Goal: Information Seeking & Learning: Learn about a topic

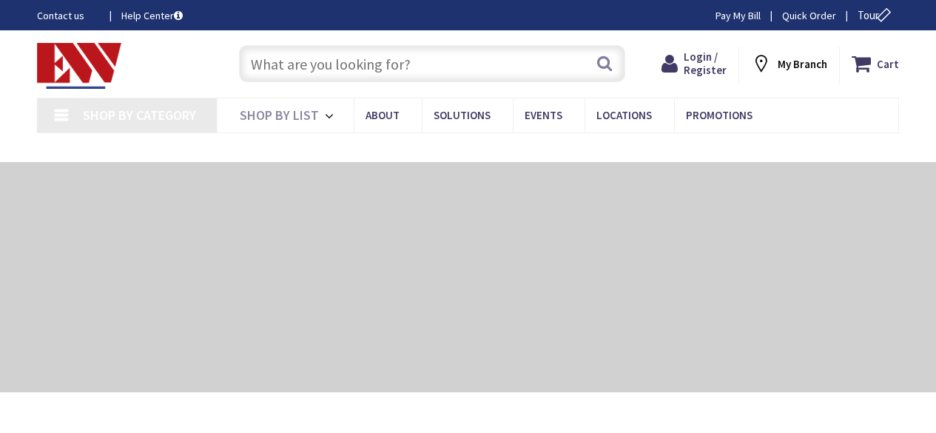
type input "[PERSON_NAME][GEOGRAPHIC_DATA][PERSON_NAME], [GEOGRAPHIC_DATA]"
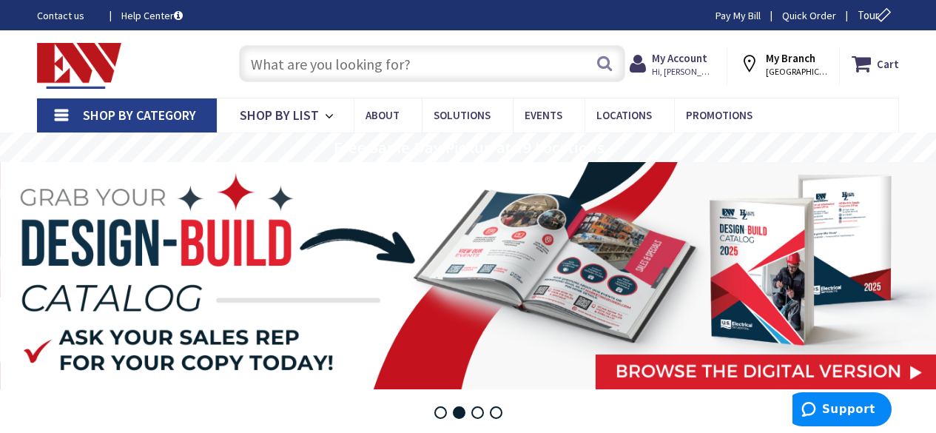
click at [408, 64] on input "text" at bounding box center [432, 63] width 386 height 37
type input "r"
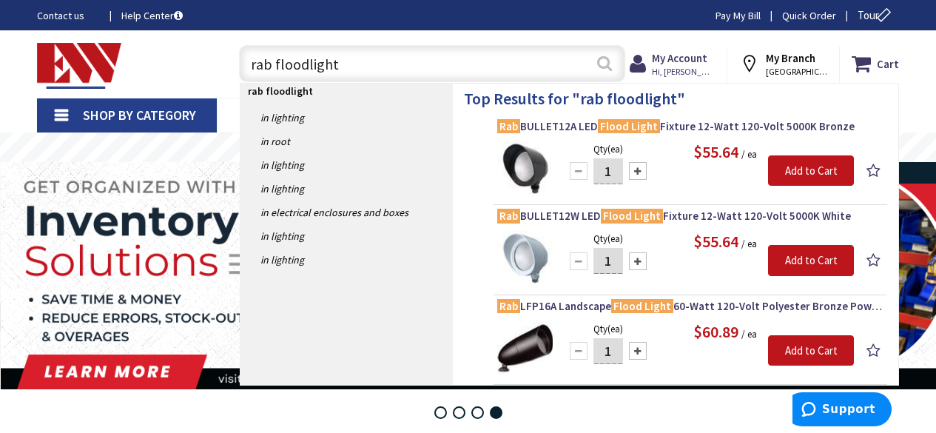
type input "rab floodlight"
click at [597, 61] on button "Search" at bounding box center [604, 63] width 19 height 33
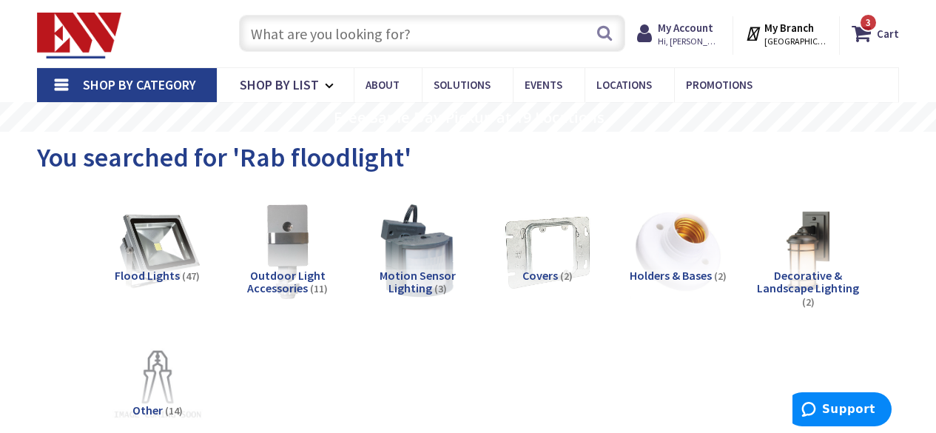
scroll to position [38, 0]
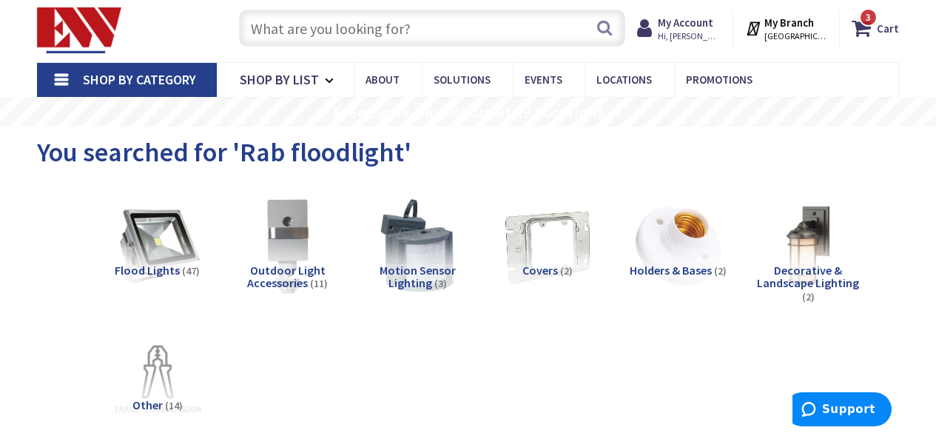
click at [375, 22] on input "text" at bounding box center [432, 28] width 386 height 37
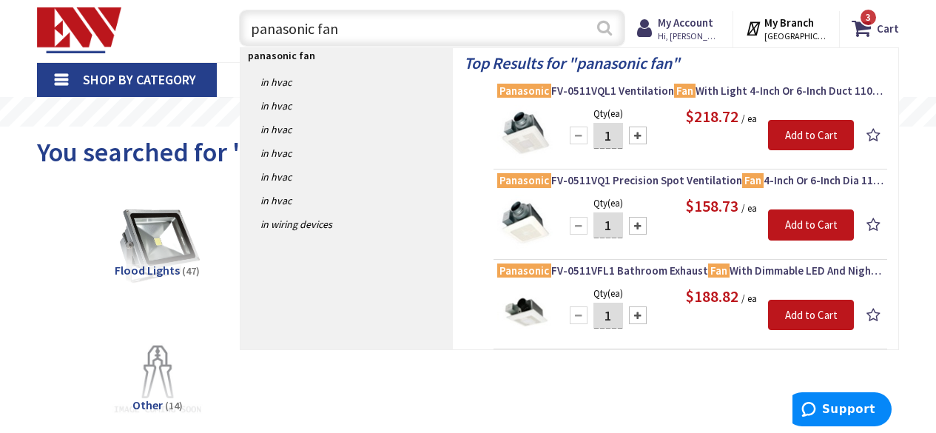
type input "panasonic fan"
click at [604, 34] on button "Search" at bounding box center [604, 27] width 19 height 33
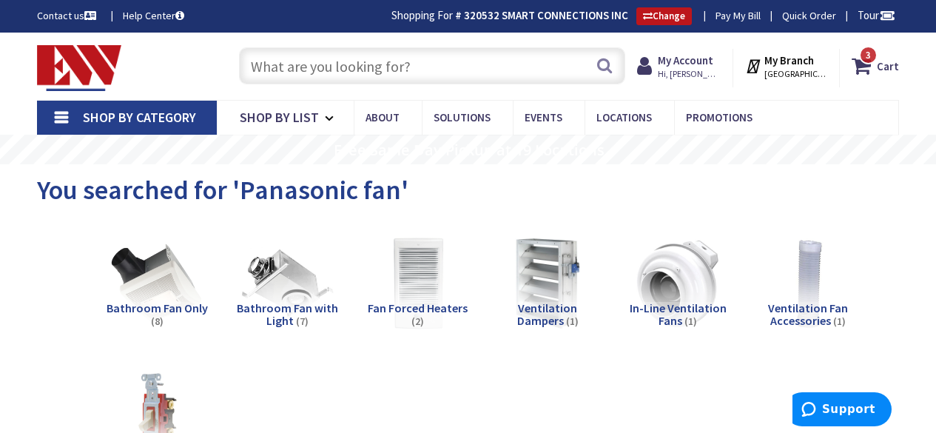
click at [360, 71] on input "text" at bounding box center [432, 65] width 386 height 37
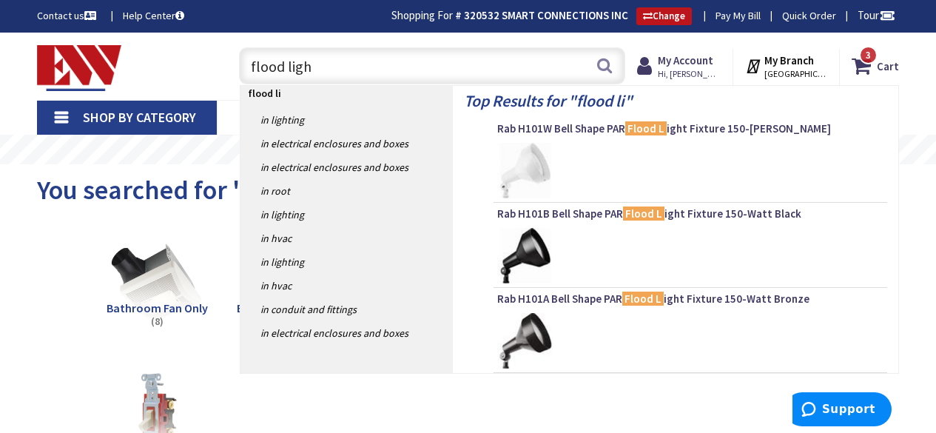
type input "flood light"
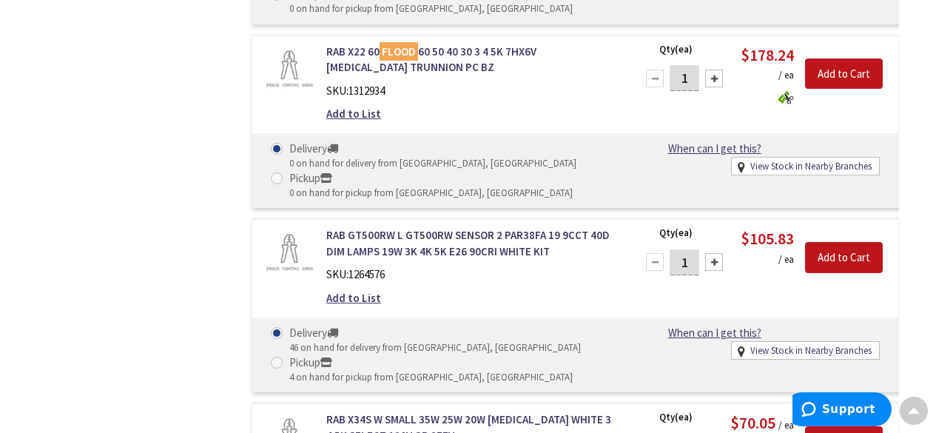
scroll to position [11810, 0]
